Goal: Find contact information: Find contact information

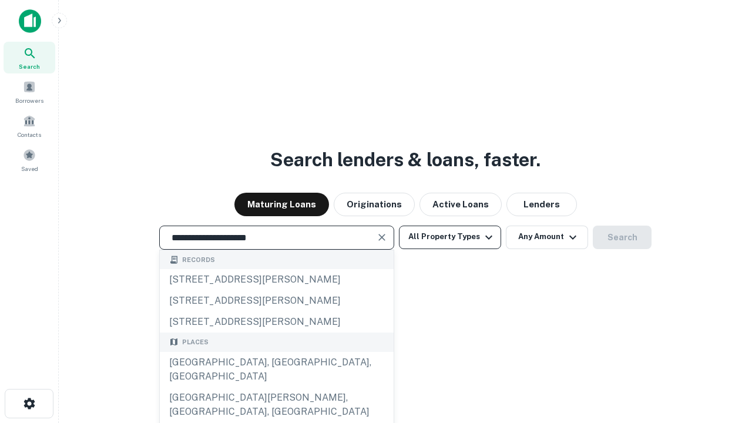
type input "**********"
click at [450, 237] on button "All Property Types" at bounding box center [450, 238] width 102 height 24
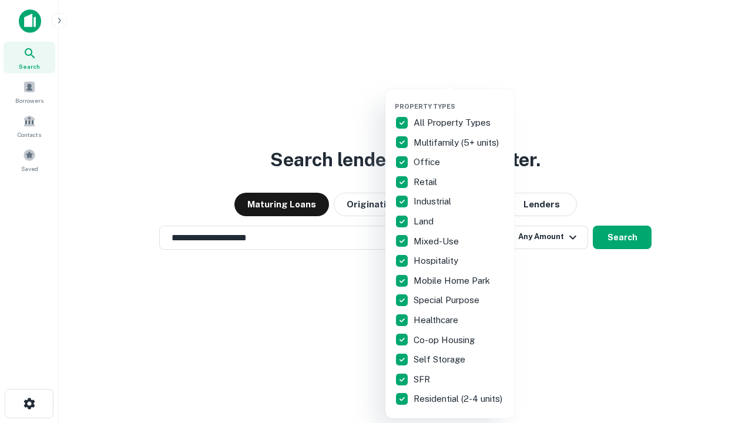
click at [459, 99] on button "button" at bounding box center [459, 99] width 129 height 1
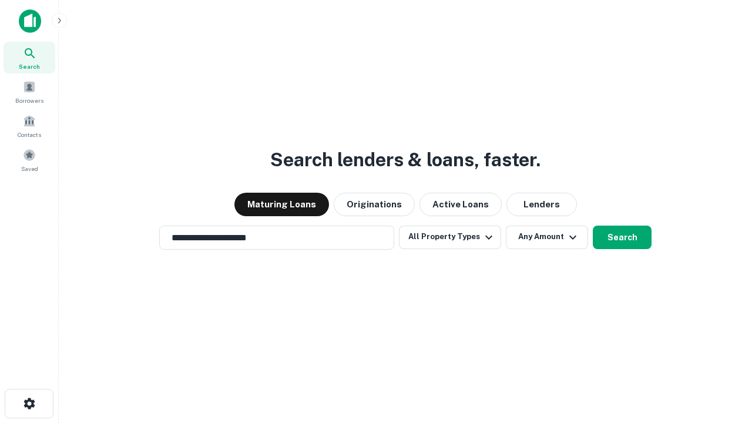
scroll to position [18, 0]
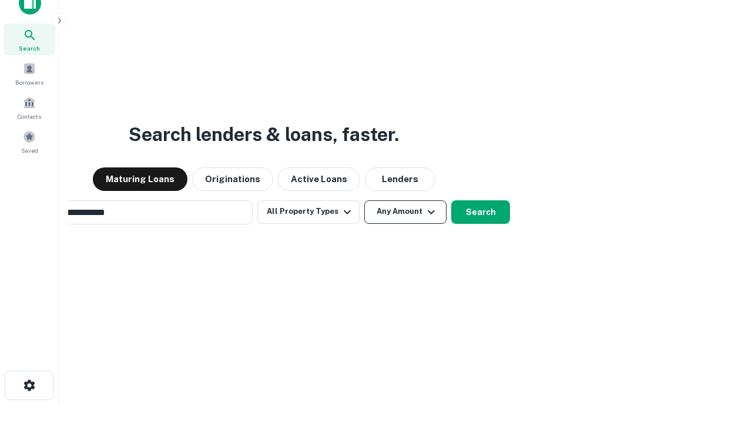
click at [364, 200] on button "Any Amount" at bounding box center [405, 212] width 82 height 24
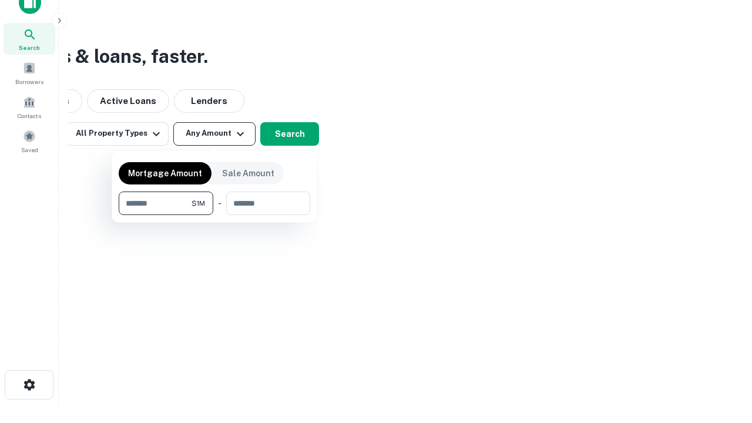
type input "*******"
click at [214, 215] on button "button" at bounding box center [215, 215] width 192 height 1
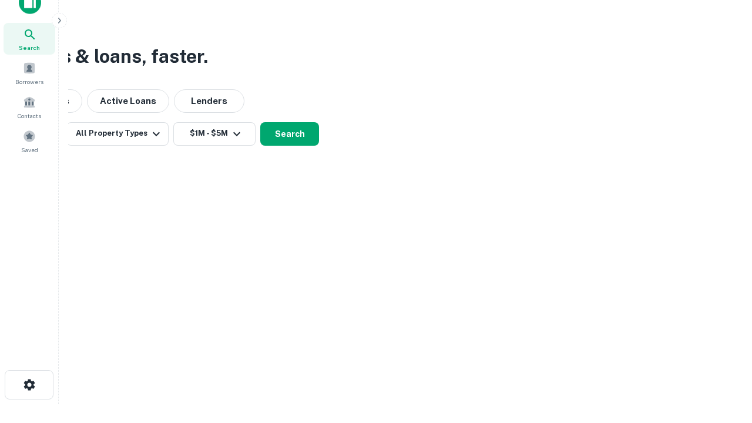
scroll to position [18, 0]
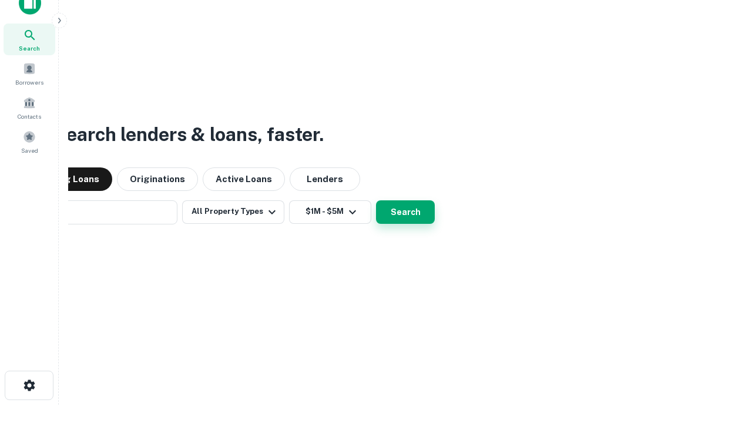
click at [376, 200] on button "Search" at bounding box center [405, 212] width 59 height 24
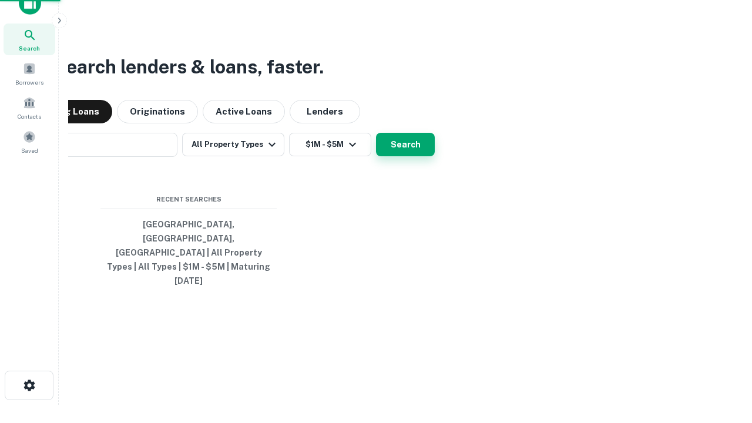
scroll to position [19, 0]
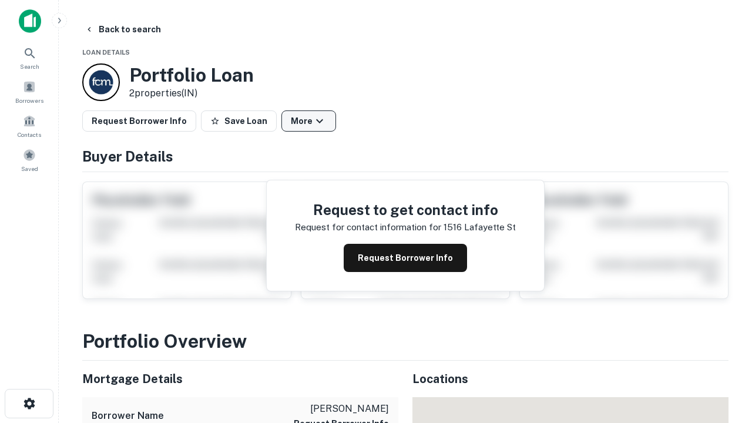
click at [308, 121] on button "More" at bounding box center [308, 120] width 55 height 21
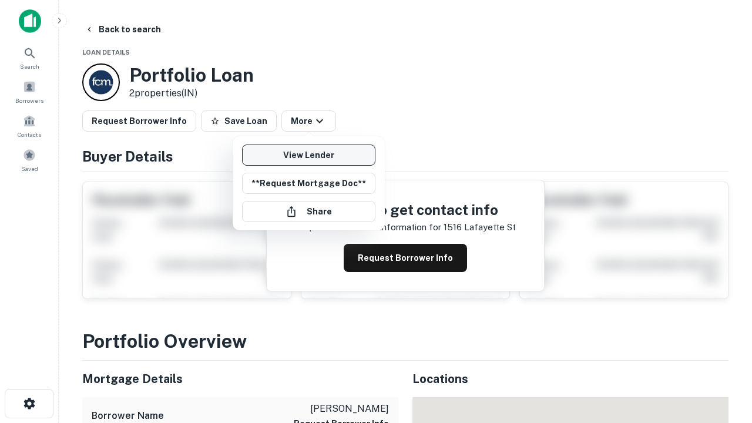
click at [308, 155] on link "View Lender" at bounding box center [308, 155] width 133 height 21
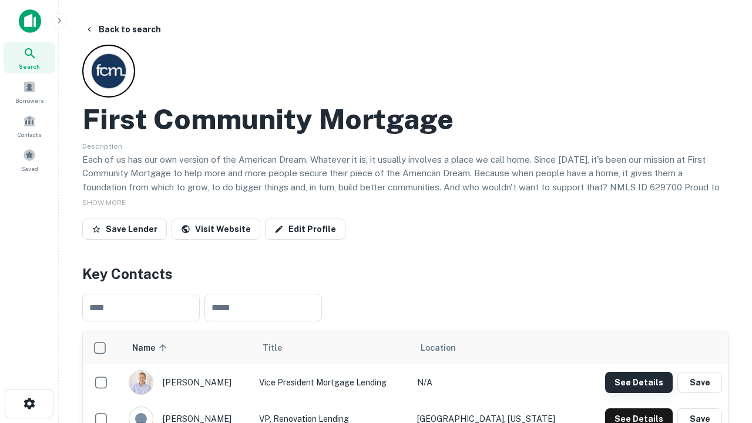
click at [639, 382] on button "See Details" at bounding box center [639, 382] width 68 height 21
click at [29, 404] on icon "button" at bounding box center [29, 404] width 14 height 14
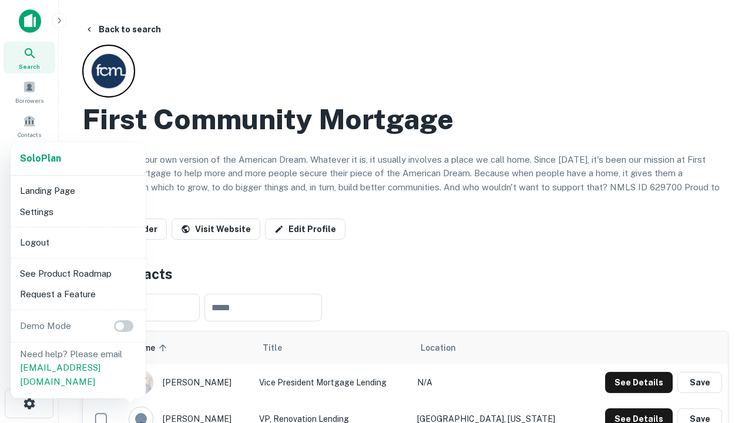
click at [78, 242] on li "Logout" at bounding box center [78, 242] width 126 height 21
